Goal: Transaction & Acquisition: Purchase product/service

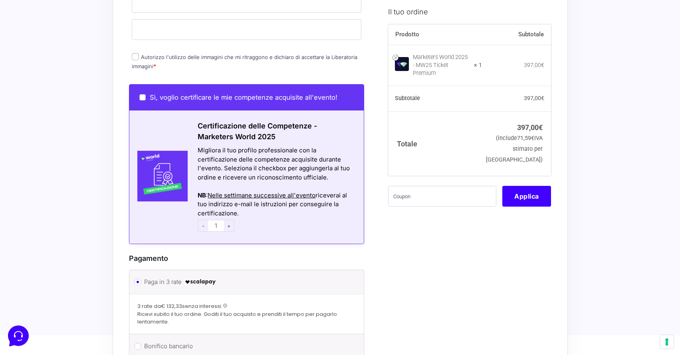
scroll to position [386, 0]
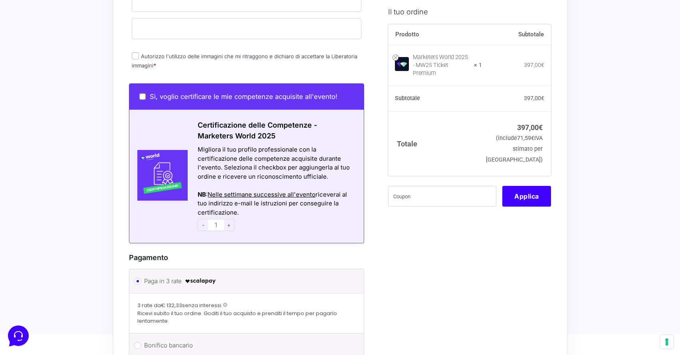
click at [143, 93] on input "Sì, voglio certificare le mie competenze acquisite all'evento!" at bounding box center [142, 96] width 6 height 6
checkbox input "true"
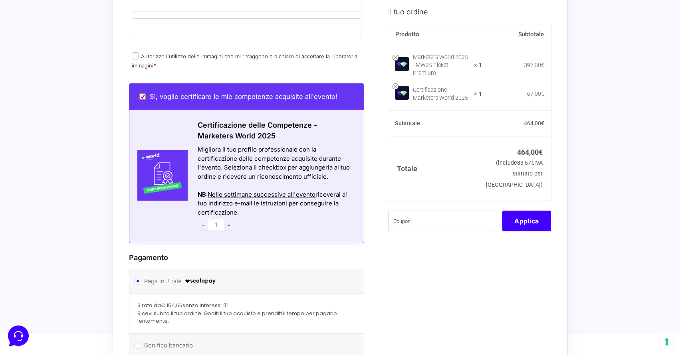
click at [143, 93] on input "Sì, voglio certificare le mie competenze acquisite all'evento!" at bounding box center [142, 96] width 6 height 6
checkbox input "false"
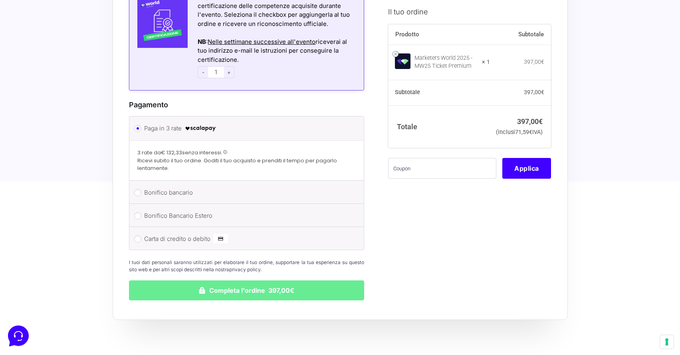
scroll to position [543, 0]
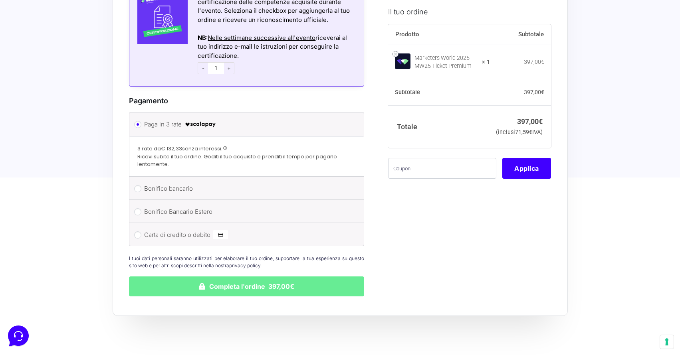
click at [174, 231] on label "Carta di credito o debito" at bounding box center [245, 235] width 203 height 12
click at [141, 232] on input "Carta di credito o debito" at bounding box center [137, 235] width 7 height 7
radio input "true"
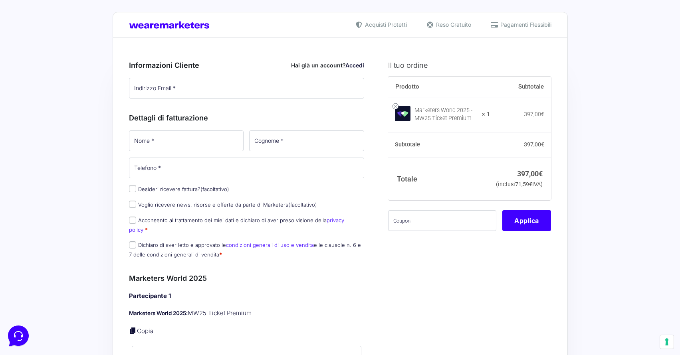
scroll to position [0, 0]
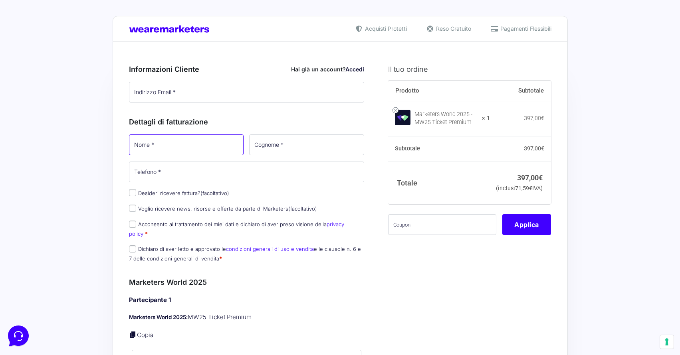
click at [191, 148] on input "Nome *" at bounding box center [186, 145] width 115 height 21
click at [191, 146] on input "Nome *" at bounding box center [186, 145] width 115 height 21
click at [203, 115] on div "Dettagli di fatturazione Nome * Cognome * Telefono * Desideri ricevere fattura?…" at bounding box center [247, 188] width 236 height 161
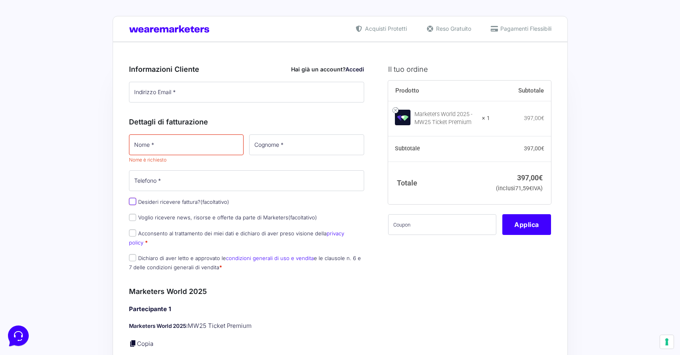
click at [134, 203] on input "Desideri ricevere fattura? (facoltativo)" at bounding box center [132, 201] width 7 height 7
checkbox input "true"
select select "IT"
type input "0000000"
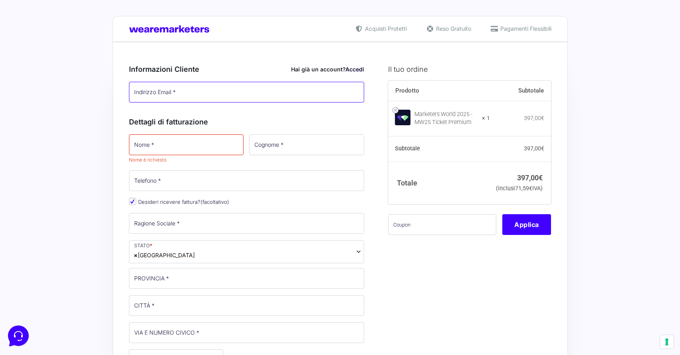
click at [165, 98] on input "Indirizzo Email *" at bounding box center [247, 92] width 236 height 21
drag, startPoint x: 191, startPoint y: 97, endPoint x: 78, endPoint y: 87, distance: 113.5
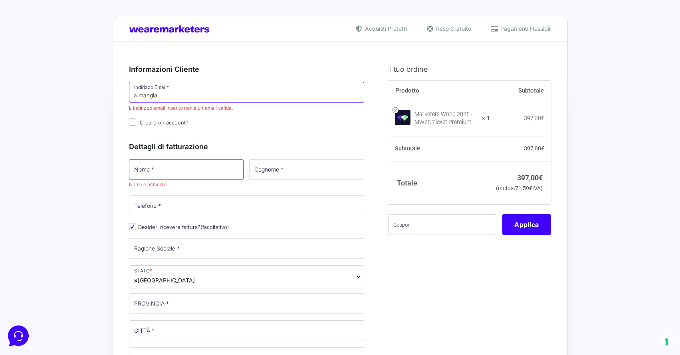
type input "[EMAIL_ADDRESS][DOMAIN_NAME]"
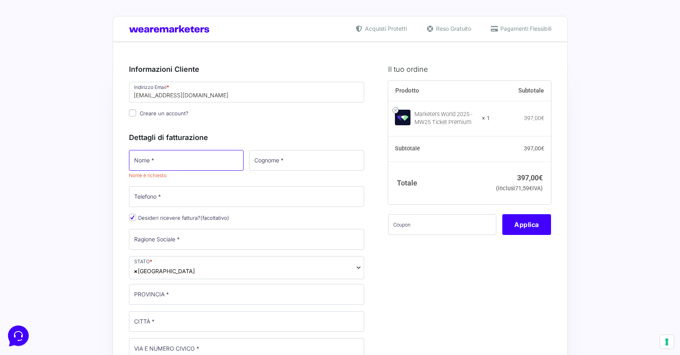
click at [209, 163] on input "Nome *" at bounding box center [186, 160] width 115 height 21
click at [223, 134] on h3 "Dettagli di fatturazione" at bounding box center [247, 137] width 236 height 11
click at [199, 164] on input "Nome *" at bounding box center [186, 160] width 115 height 21
type input "[PERSON_NAME]"
type input "mangiarotti"
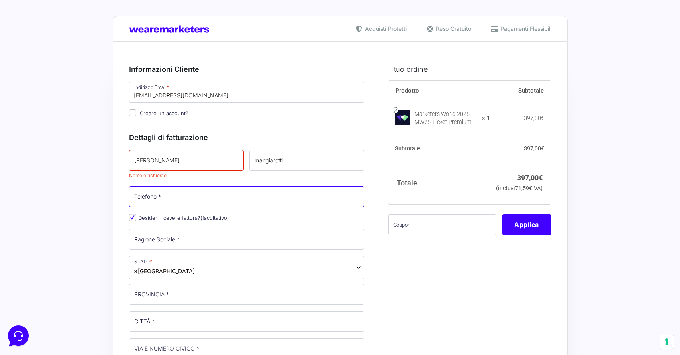
type input "[PHONE_NUMBER]"
type input "[GEOGRAPHIC_DATA]"
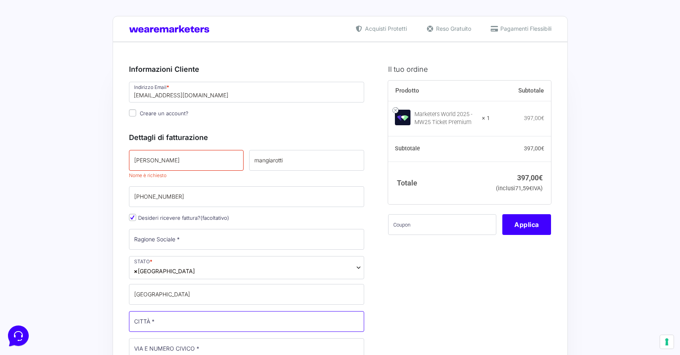
type input "Cava Manara"
type input "[STREET_ADDRESS]"
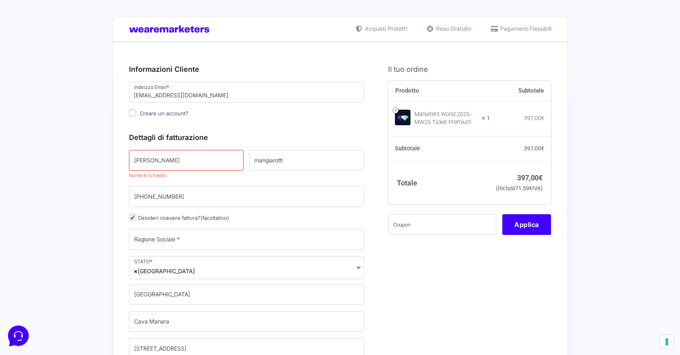
type input "27051"
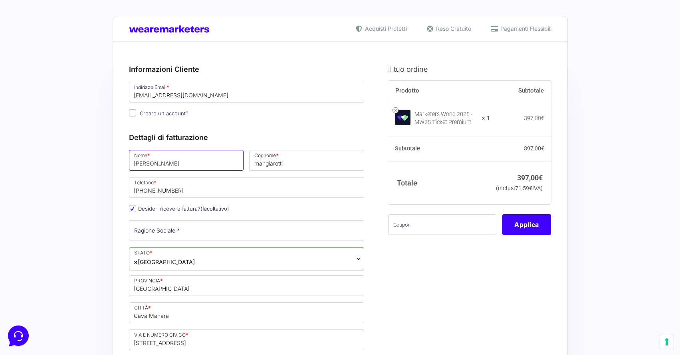
drag, startPoint x: 134, startPoint y: 162, endPoint x: 123, endPoint y: 162, distance: 11.6
type input "[PERSON_NAME]"
drag, startPoint x: 257, startPoint y: 163, endPoint x: 245, endPoint y: 162, distance: 12.0
click at [247, 163] on p "Cognome * mangiarotti" at bounding box center [306, 160] width 121 height 23
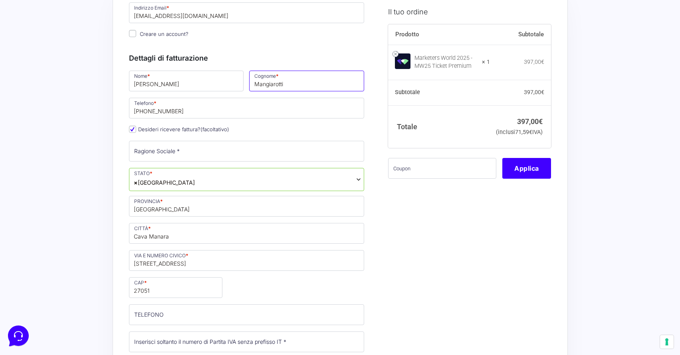
scroll to position [83, 0]
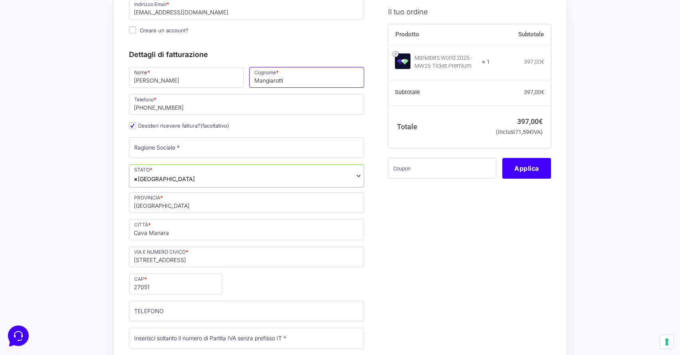
type input "Mangiarotti"
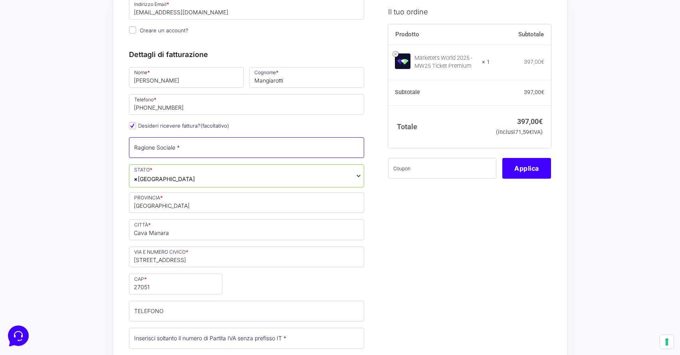
click at [311, 149] on input "Ragione Sociale *" at bounding box center [247, 147] width 236 height 21
type input "ToDigital srls"
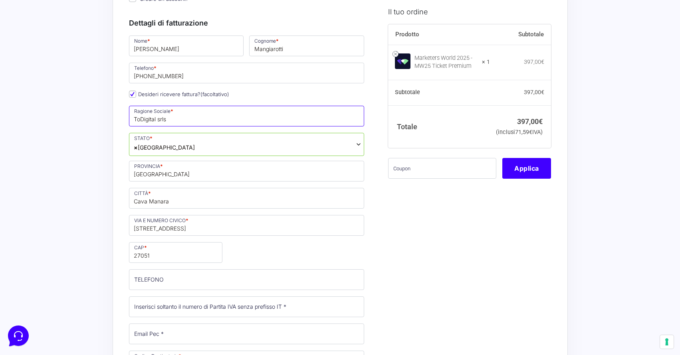
scroll to position [135, 0]
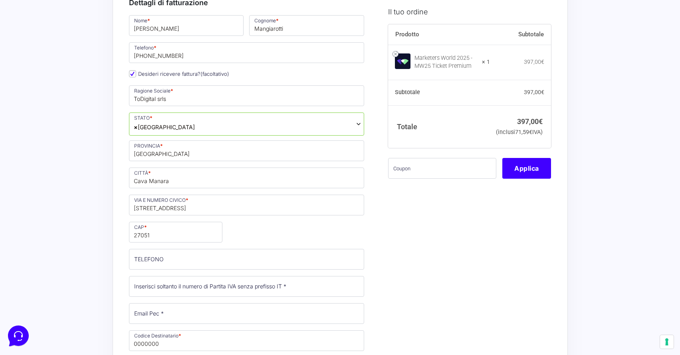
click at [211, 128] on span "× [GEOGRAPHIC_DATA]" at bounding box center [247, 124] width 236 height 23
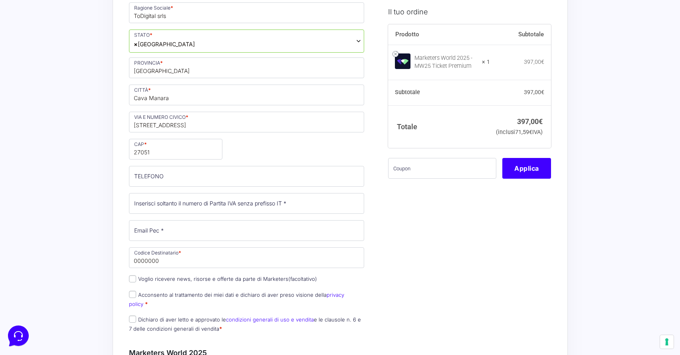
scroll to position [219, 0]
click at [207, 177] on input "TELEFONO (facoltativo)" at bounding box center [247, 175] width 236 height 21
type input "[PHONE_NUMBER]"
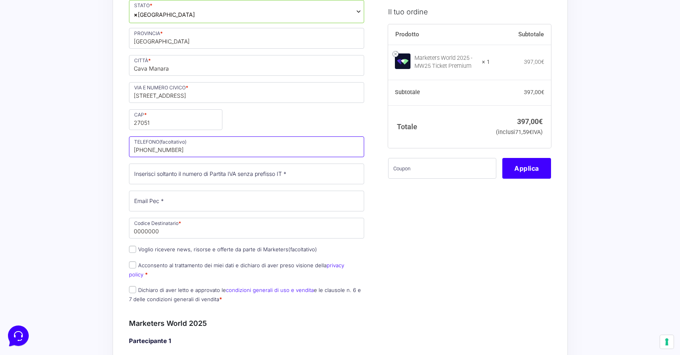
scroll to position [250, 0]
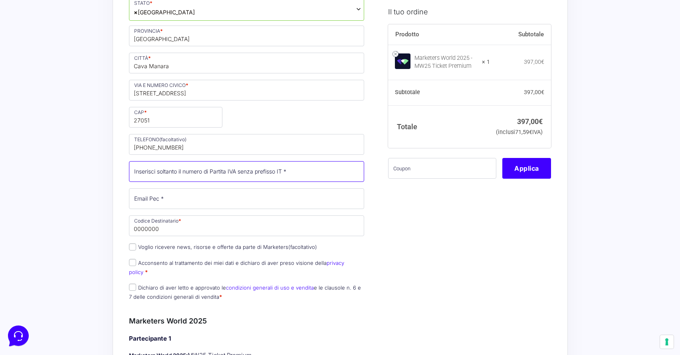
click at [216, 175] on input "Partita Iva *" at bounding box center [247, 171] width 236 height 21
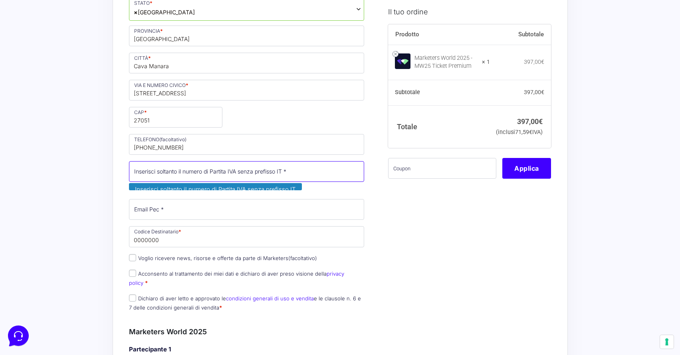
paste input "IT028434301"
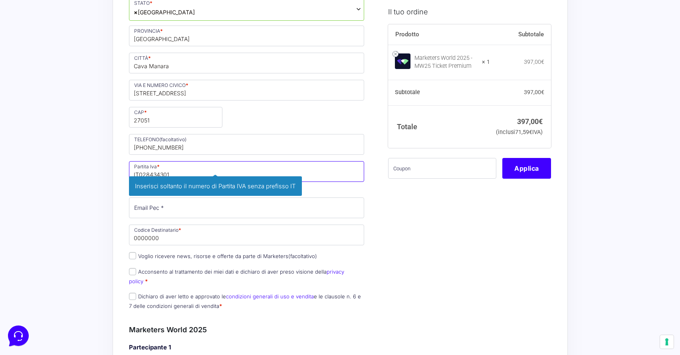
drag, startPoint x: 138, startPoint y: 174, endPoint x: 121, endPoint y: 174, distance: 16.8
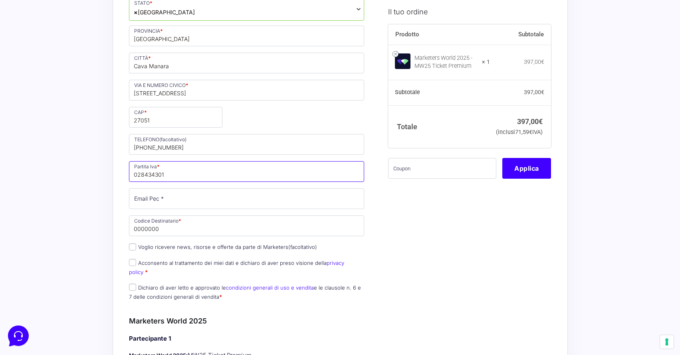
type input "028434301"
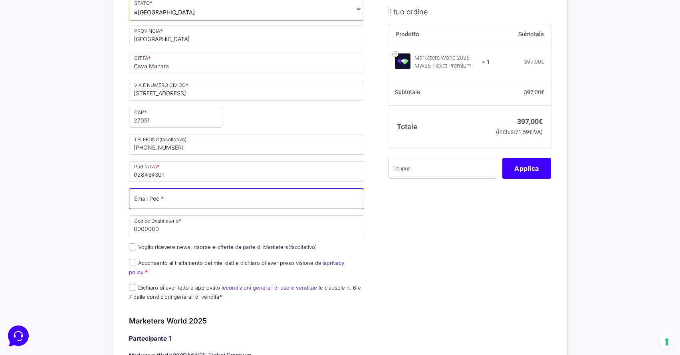
click at [157, 202] on input "Email Pec *" at bounding box center [247, 199] width 236 height 21
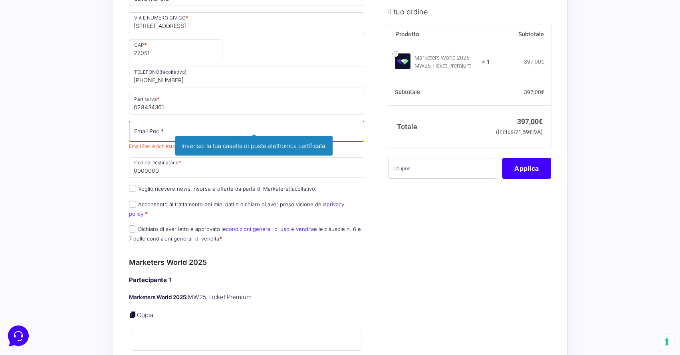
scroll to position [319, 0]
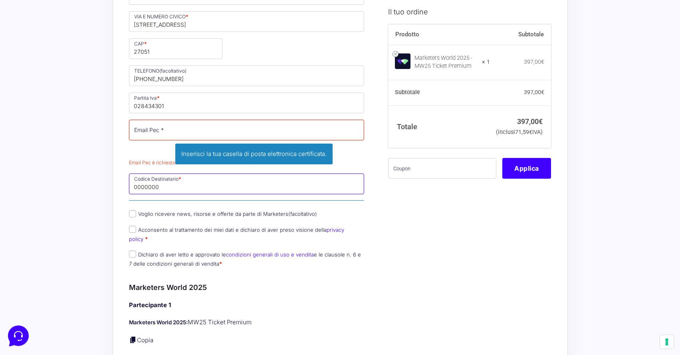
click at [161, 173] on p "Codice Destinatario * 0000000 Inserisci il tuo codice destinatario per la fattu…" at bounding box center [246, 189] width 241 height 32
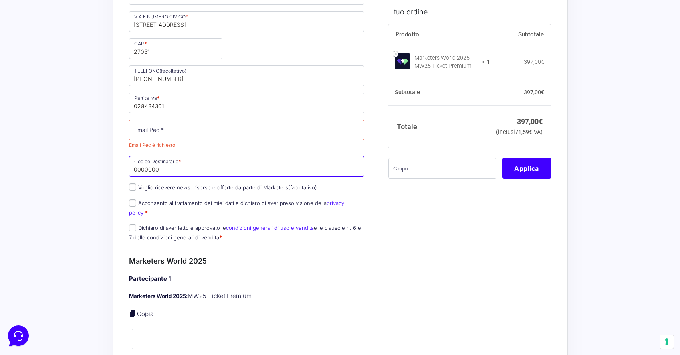
click at [153, 171] on input "0000000" at bounding box center [247, 166] width 236 height 21
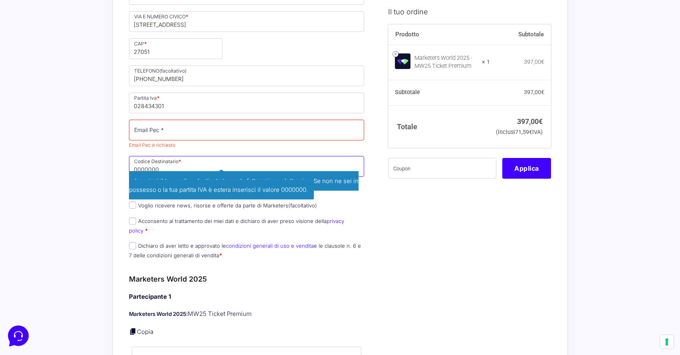
drag, startPoint x: 159, startPoint y: 166, endPoint x: 123, endPoint y: 165, distance: 36.4
click at [110, 165] on div "Acquisti Protetti Reso Gratuito Pagamenti Flessibili Riepilogo Ordine 397,00 € …" at bounding box center [340, 323] width 680 height 1285
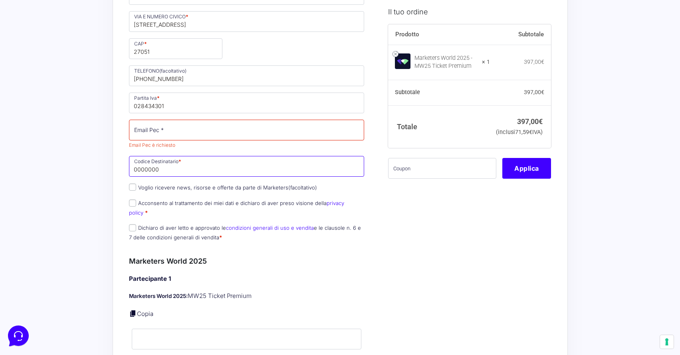
drag, startPoint x: 161, startPoint y: 169, endPoint x: 117, endPoint y: 168, distance: 43.1
click at [117, 168] on div "Riepilogo Ordine 397,00 € Prodotto Subtotale Marketers World 2025 - MW25 Ticket…" at bounding box center [340, 315] width 455 height 1184
paste input "KRRH6B9"
type input "KRRH6B9"
click at [132, 204] on input "Acconsento al trattamento dei miei dati e dichiaro di aver preso visione della …" at bounding box center [132, 203] width 7 height 7
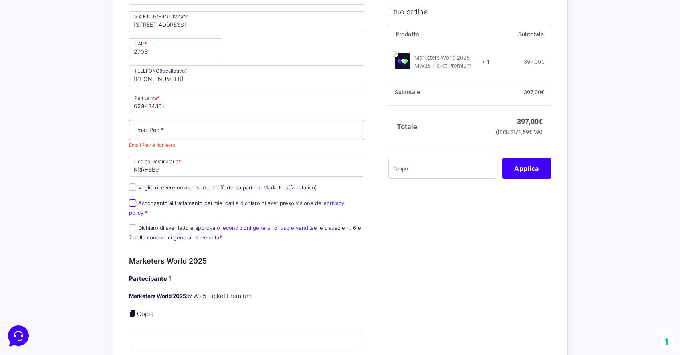
checkbox input "true"
click at [132, 189] on input "Voglio ricevere news, risorse e offerte da parte di Marketers (facoltativo)" at bounding box center [132, 187] width 7 height 7
checkbox input "true"
click at [133, 224] on input "Dichiaro di aver letto e approvato le condizioni generali di uso e vendita e le…" at bounding box center [132, 227] width 7 height 7
checkbox input "true"
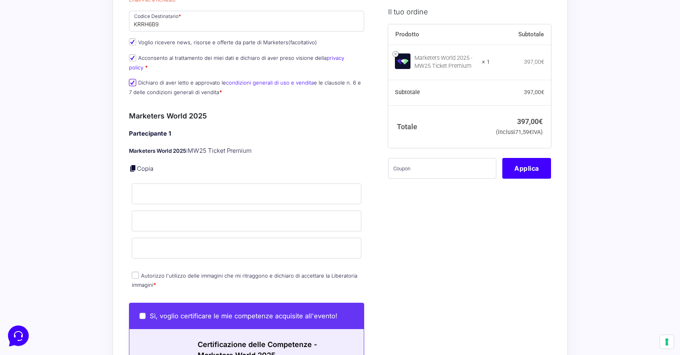
scroll to position [477, 0]
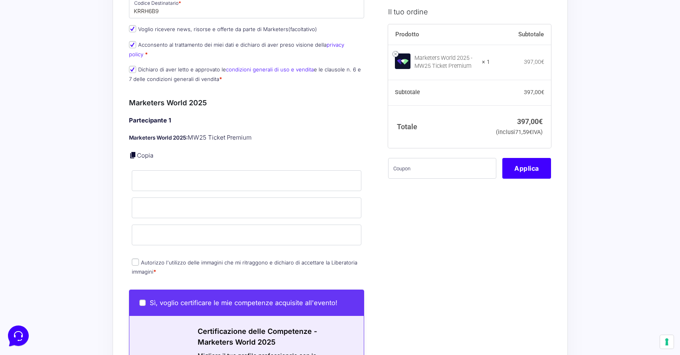
click at [143, 152] on link "Copia" at bounding box center [145, 156] width 16 height 8
type input "[PERSON_NAME]"
type input "Mangiarotti"
type input "[EMAIL_ADDRESS][DOMAIN_NAME]"
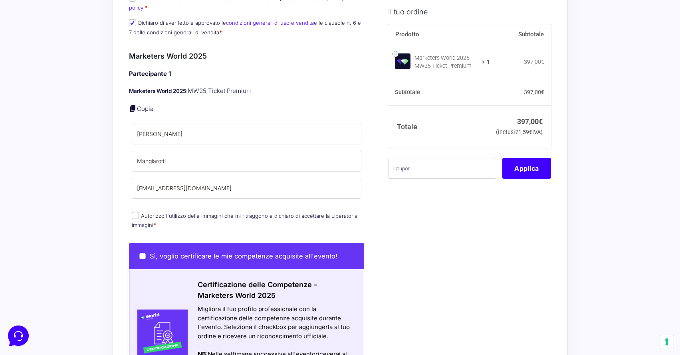
scroll to position [528, 0]
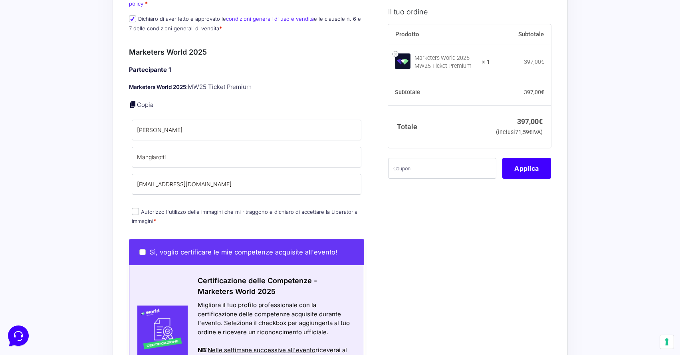
click at [135, 208] on input "Autorizzo l'utilizzo delle immagini che mi ritraggono e dichiaro di accettare l…" at bounding box center [135, 211] width 7 height 7
checkbox input "true"
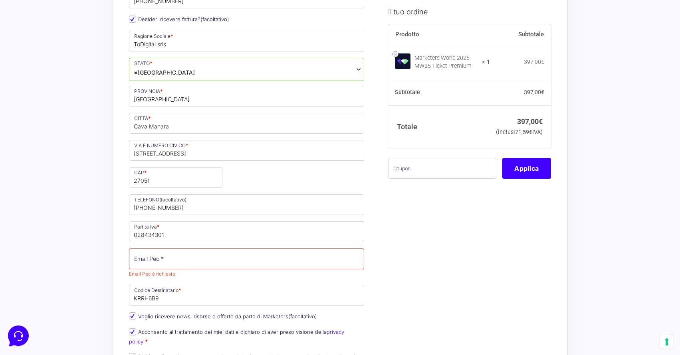
scroll to position [213, 0]
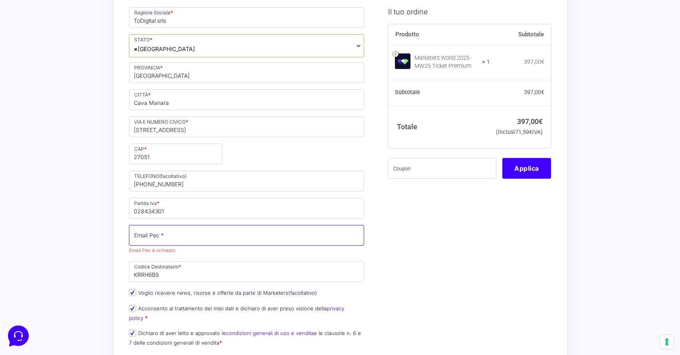
click at [219, 246] on input "Email Pec *" at bounding box center [247, 235] width 236 height 21
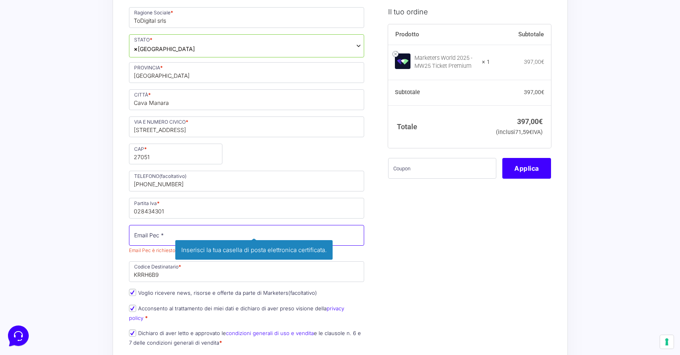
click at [216, 236] on input "Email Pec *" at bounding box center [247, 235] width 236 height 21
paste input "[EMAIL_ADDRESS][DOMAIN_NAME]"
type input "[EMAIL_ADDRESS][DOMAIN_NAME]"
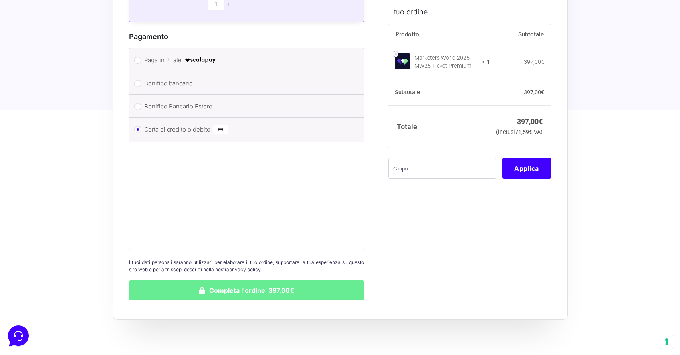
scroll to position [898, 0]
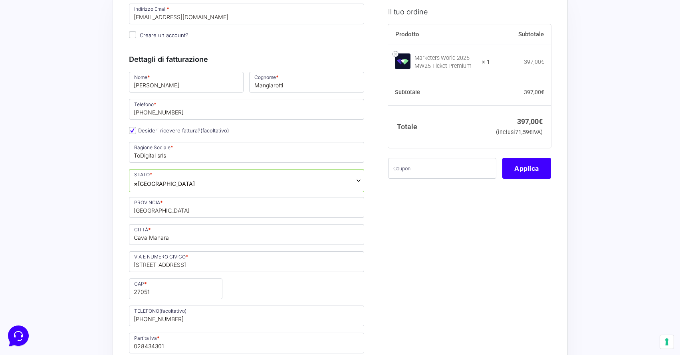
scroll to position [0, 0]
